Goal: Find specific page/section: Find specific page/section

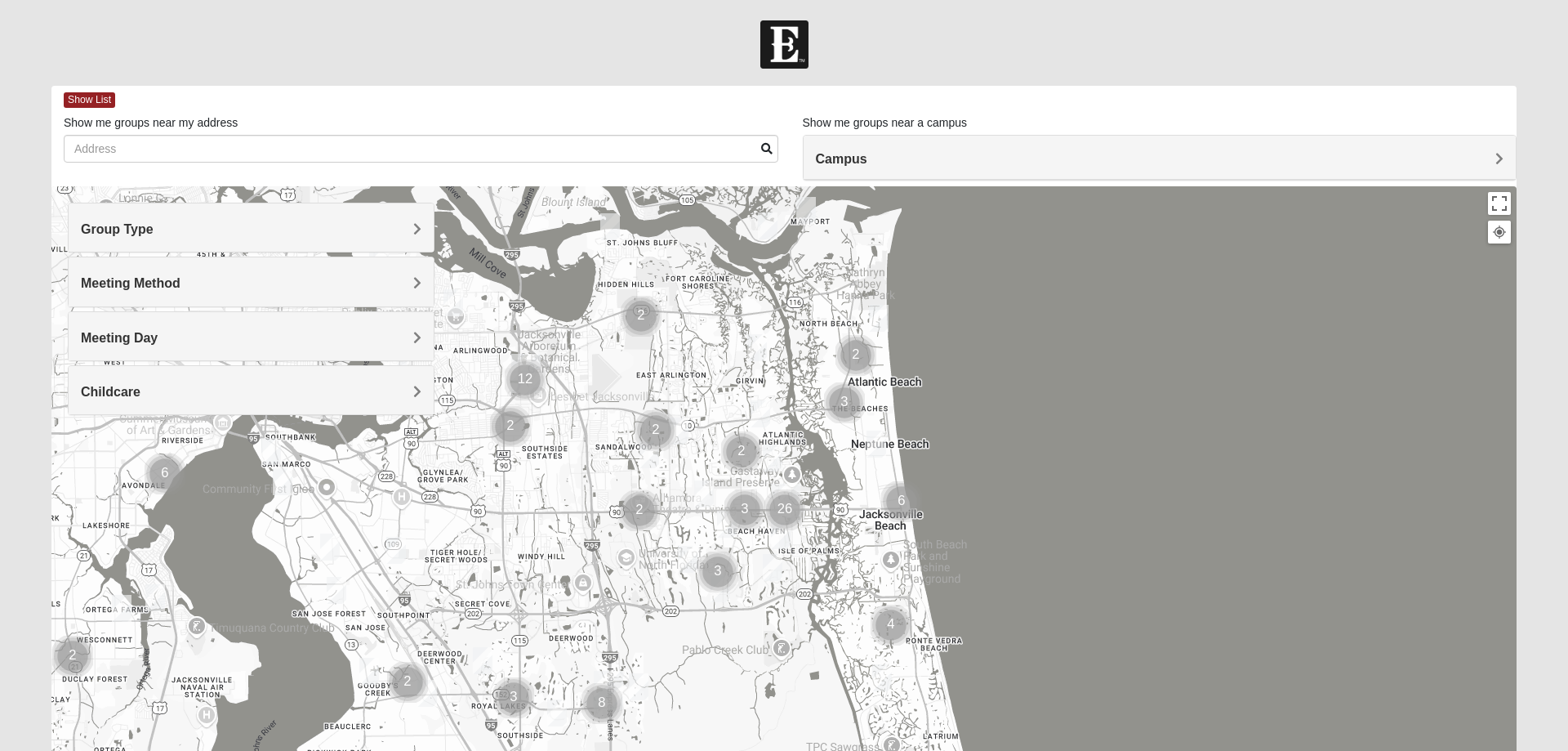
scroll to position [149, 0]
click at [222, 228] on h4 "Group Type" at bounding box center [251, 229] width 340 height 15
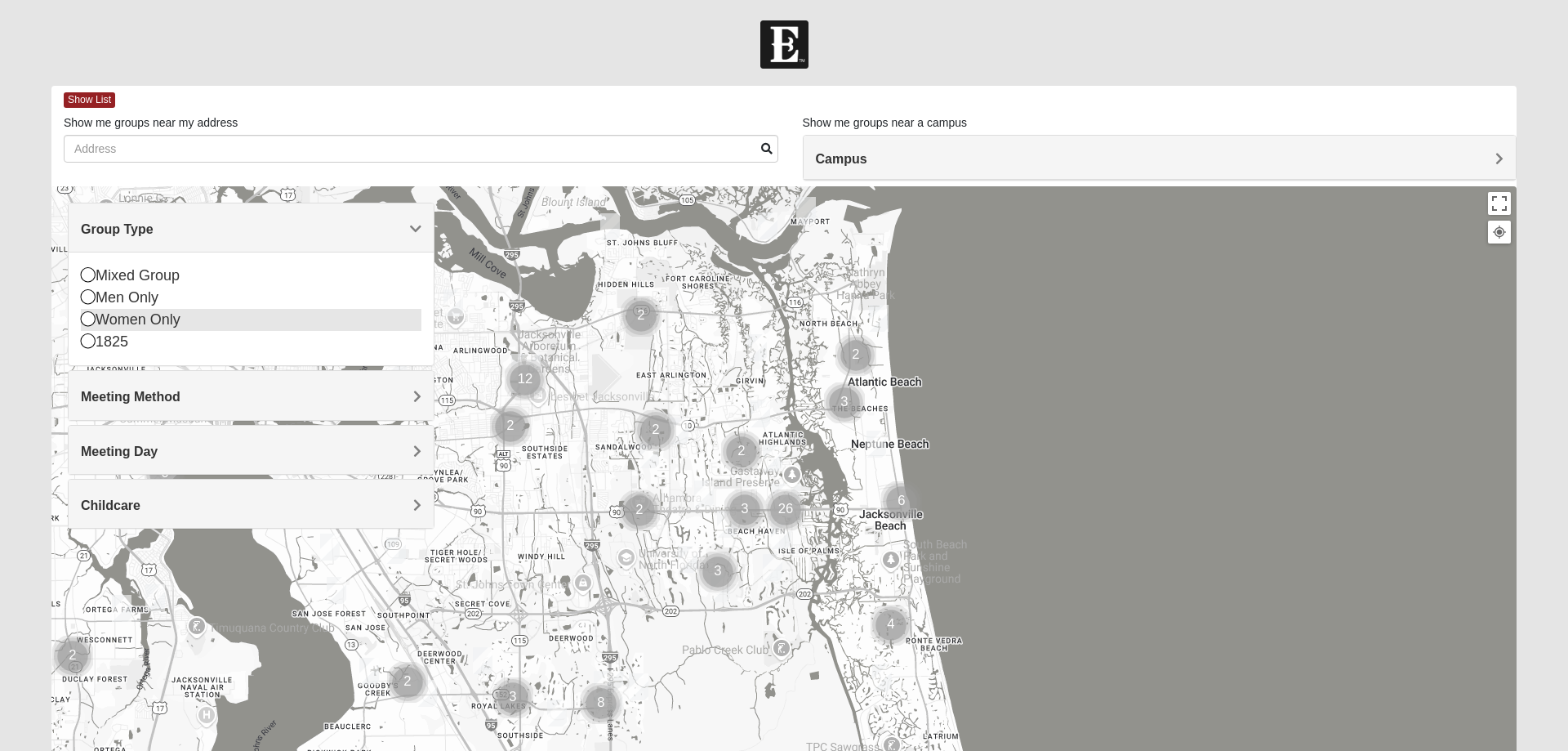
click at [84, 323] on icon at bounding box center [87, 318] width 14 height 14
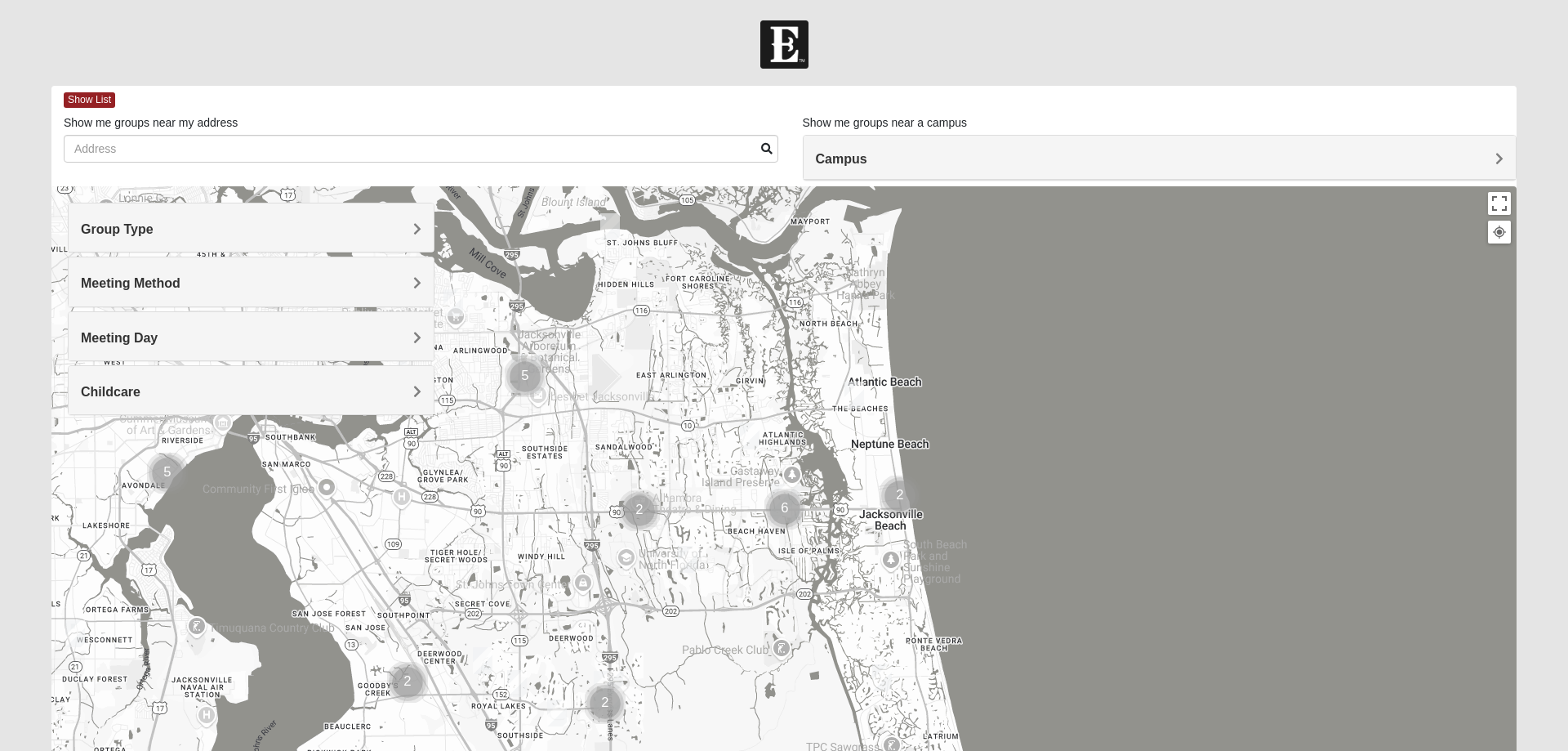
click at [191, 283] on h4 "Meeting Method" at bounding box center [251, 283] width 340 height 15
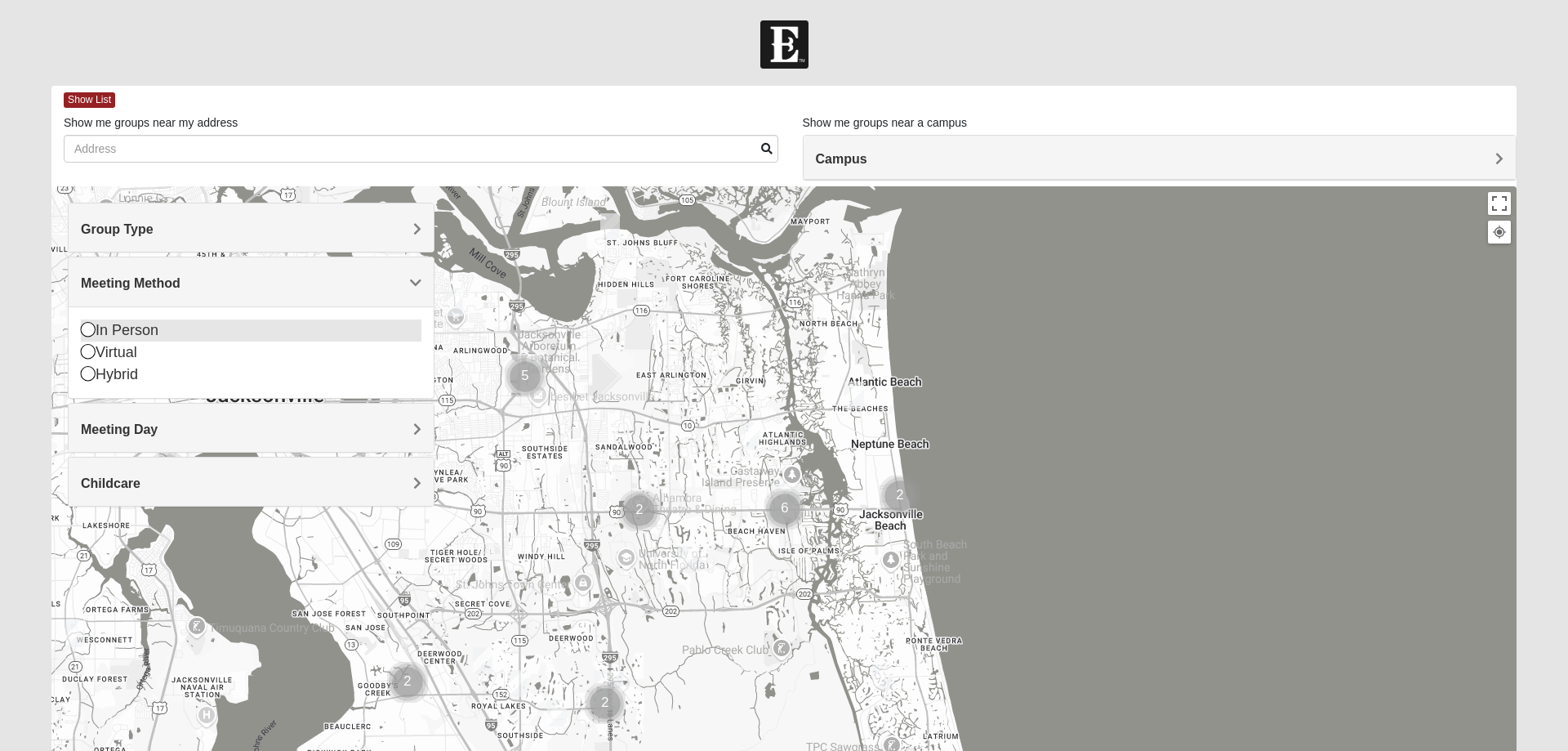
click at [82, 333] on icon at bounding box center [87, 329] width 14 height 14
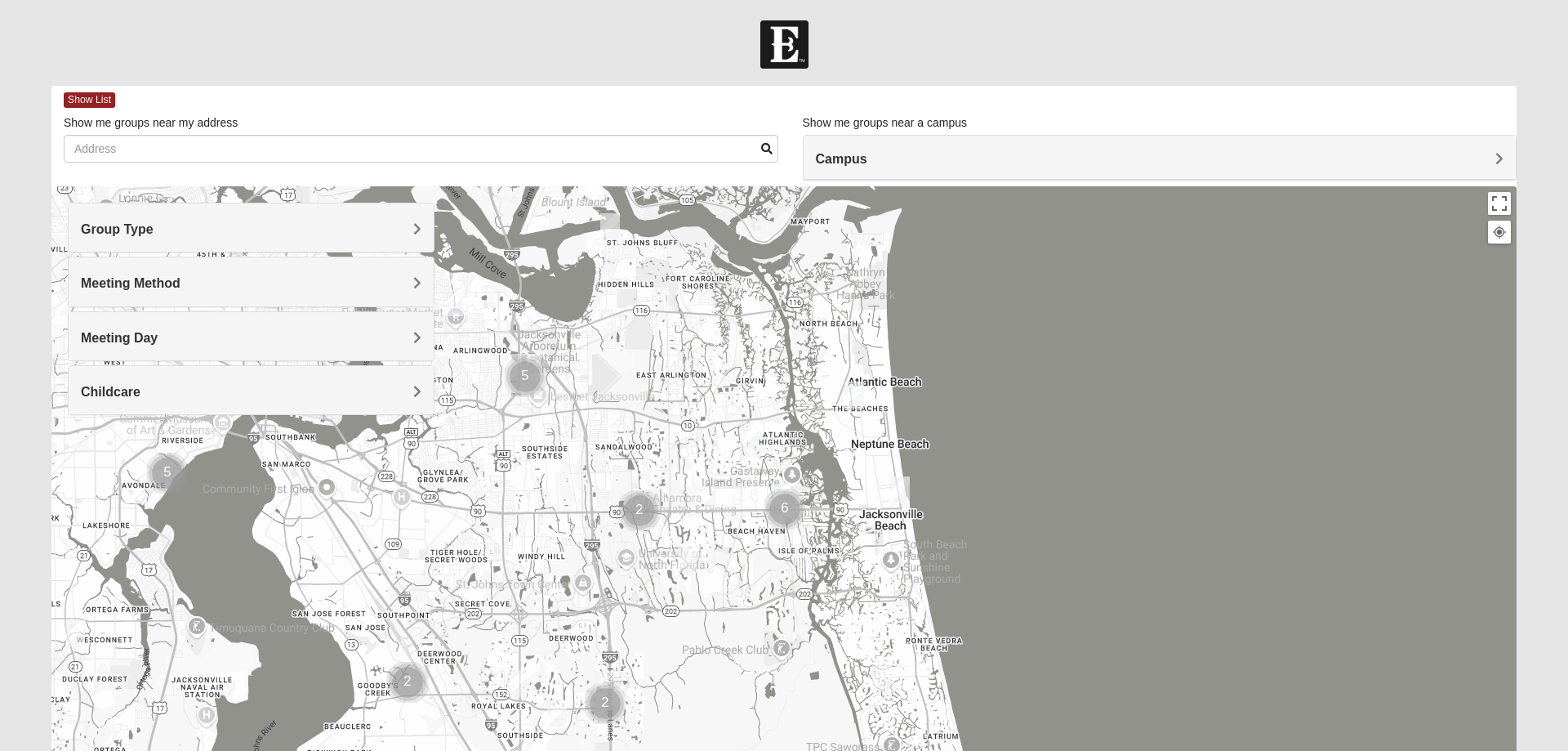
click at [118, 343] on span "Meeting Day" at bounding box center [119, 338] width 77 height 13
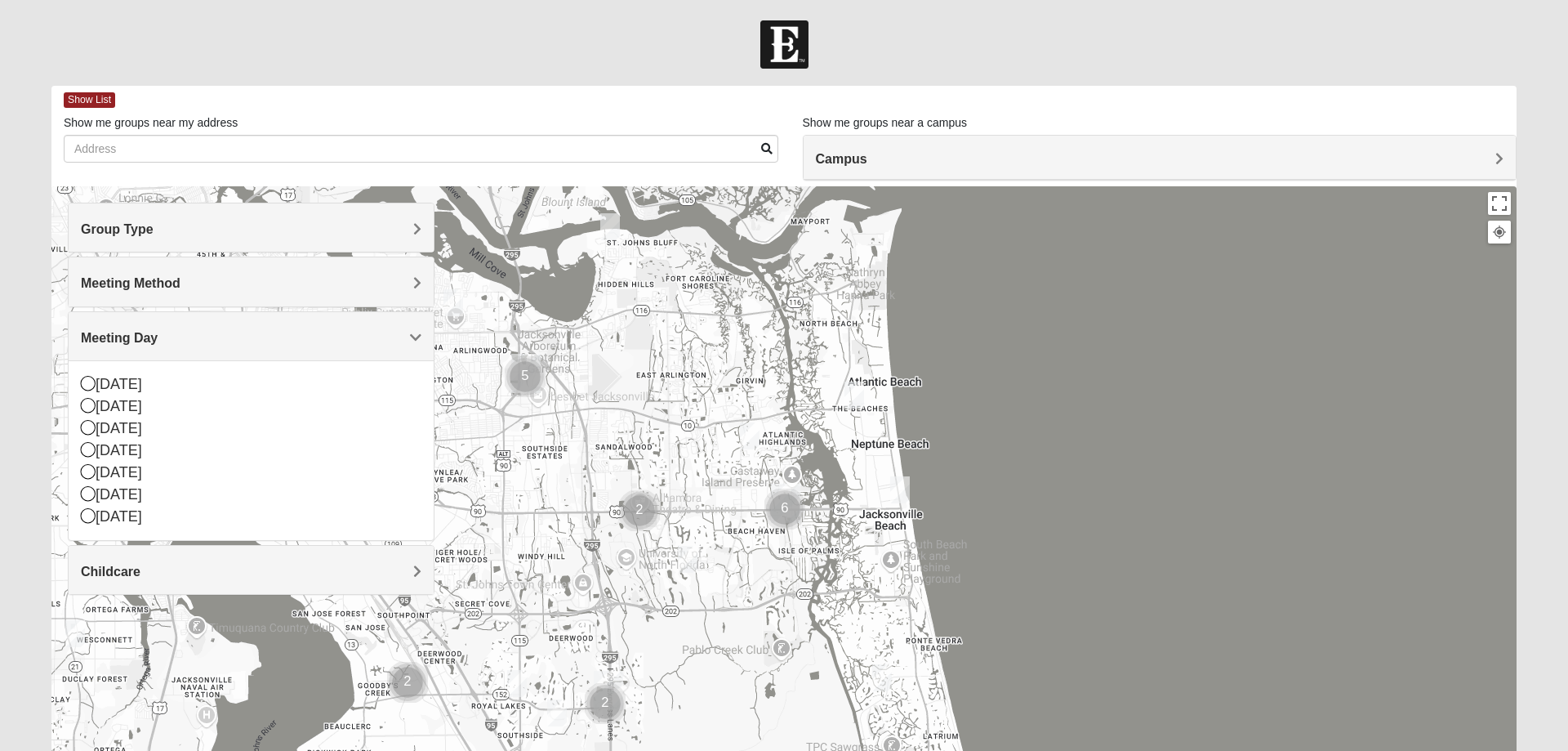
click at [507, 510] on div at bounding box center [784, 513] width 1465 height 654
click at [658, 312] on div at bounding box center [784, 513] width 1465 height 654
click at [158, 338] on span "Meeting Day" at bounding box center [119, 338] width 77 height 13
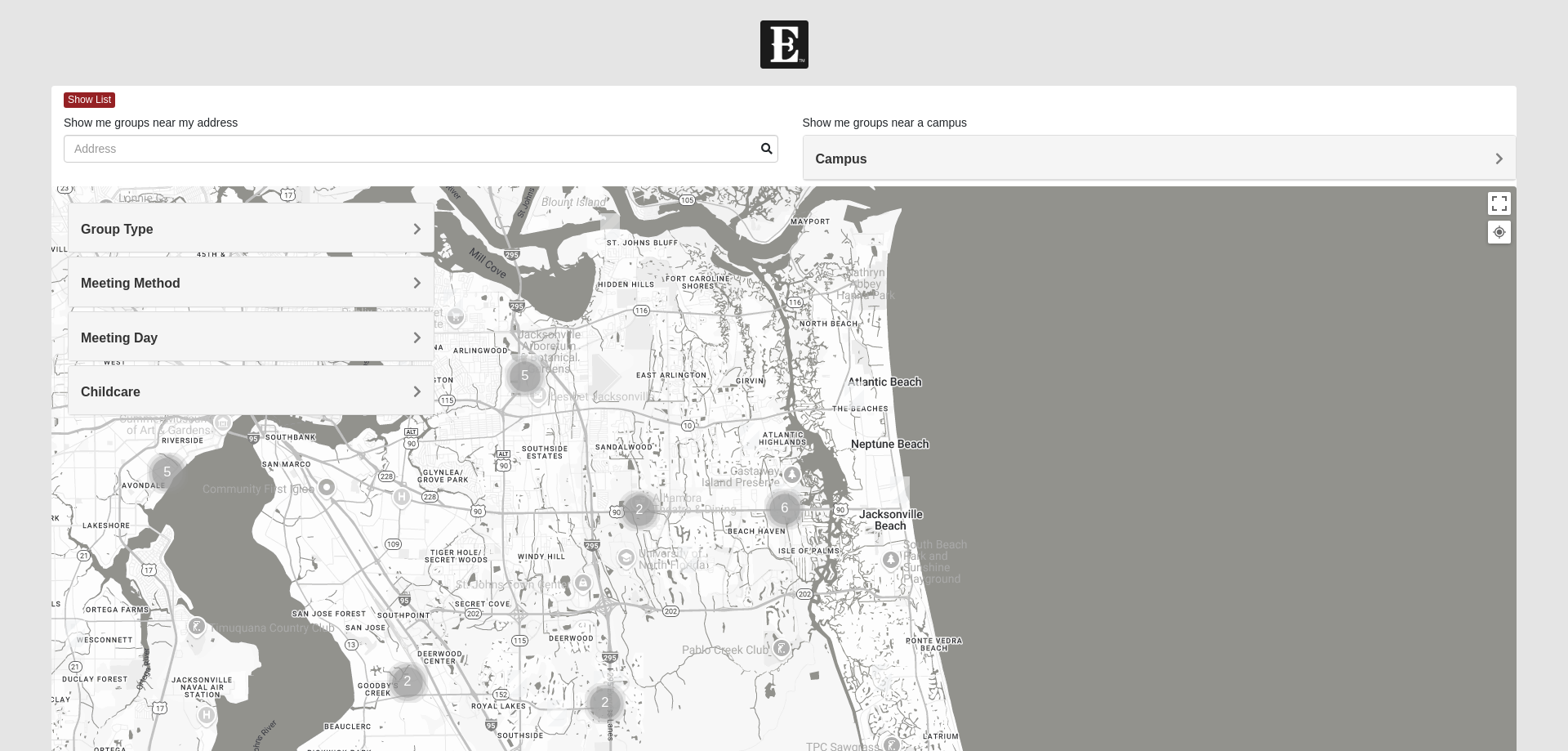
click at [1174, 165] on h4 "Campus" at bounding box center [1160, 159] width 688 height 15
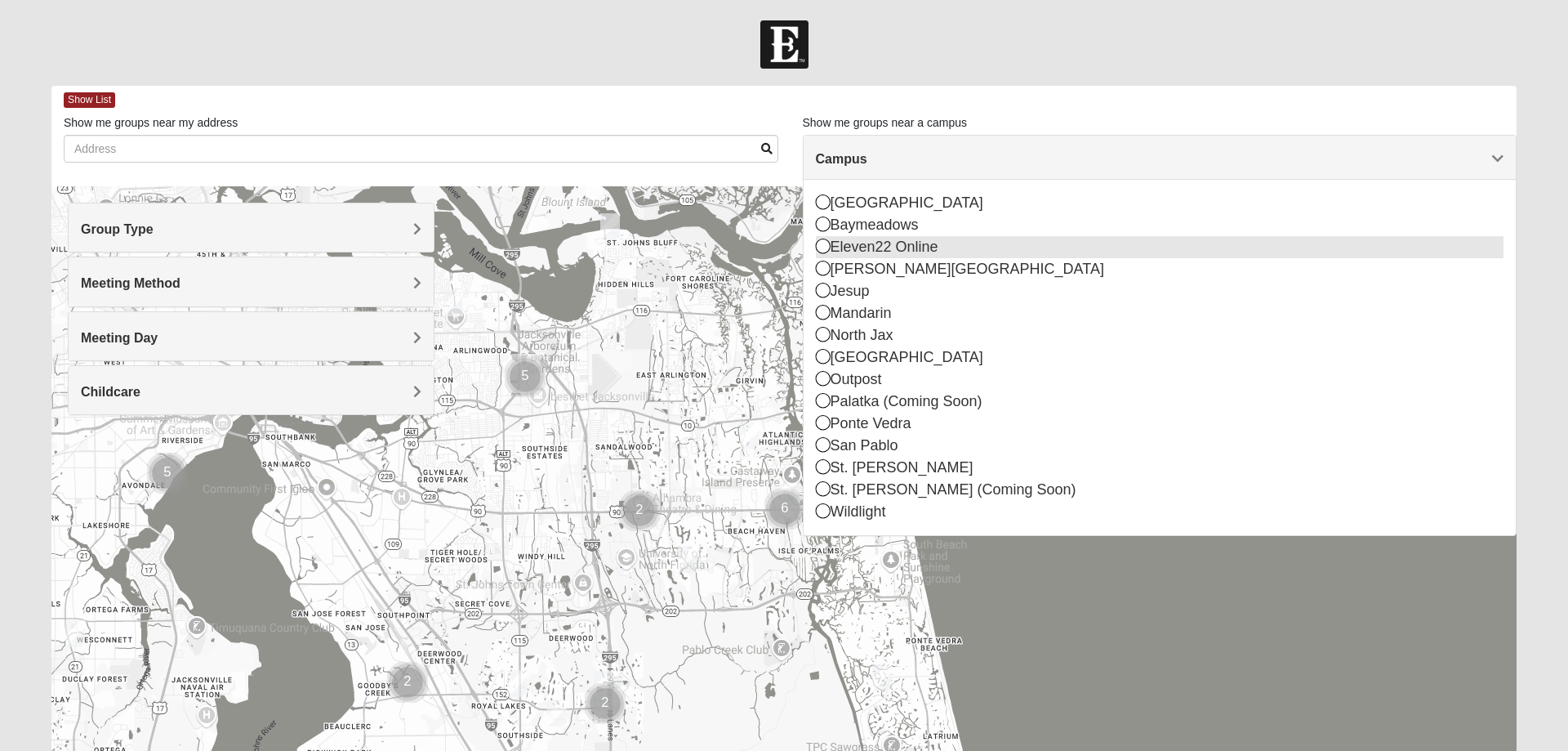
click at [940, 247] on div "Eleven22 Online" at bounding box center [1160, 246] width 688 height 22
